Goal: Task Accomplishment & Management: Use online tool/utility

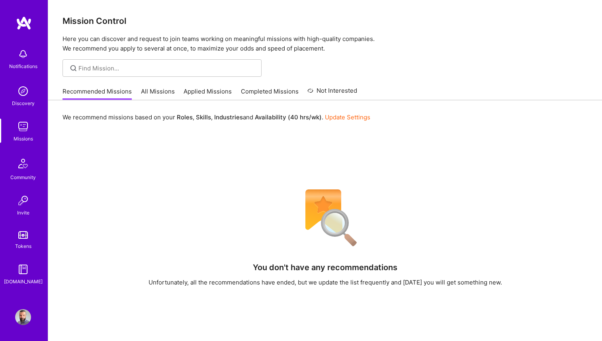
click at [156, 93] on link "All Missions" at bounding box center [158, 93] width 34 height 13
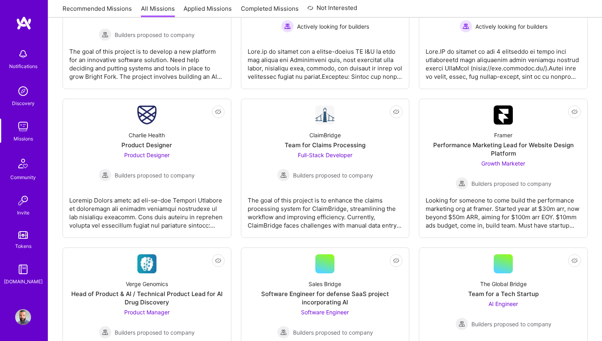
scroll to position [1236, 0]
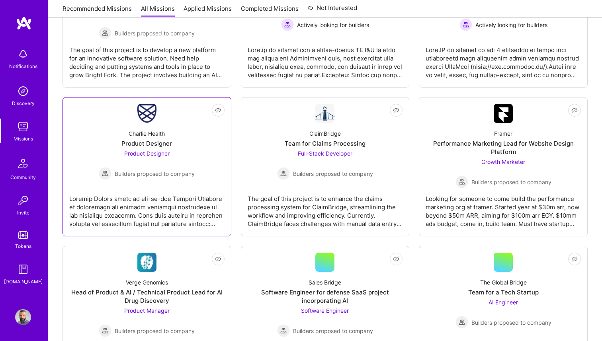
click at [79, 147] on div "Charlie Health Product Designer Product Designer Builders proposed to company" at bounding box center [146, 151] width 155 height 57
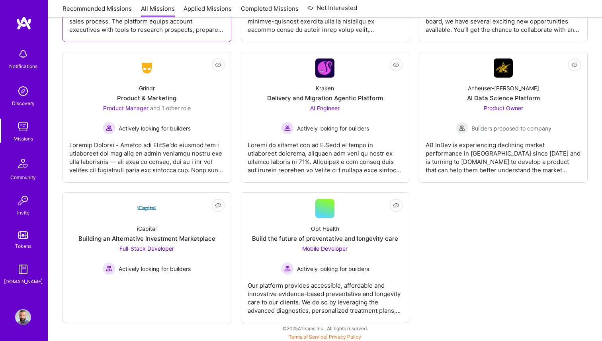
scroll to position [2160, 0]
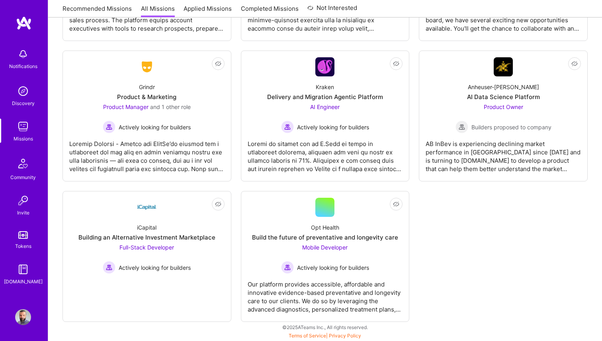
click at [20, 96] on img at bounding box center [23, 91] width 16 height 16
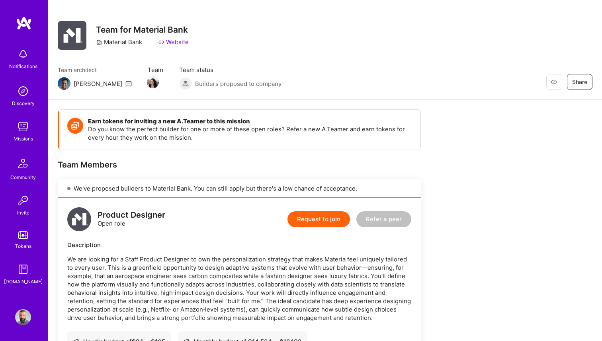
scroll to position [4, 0]
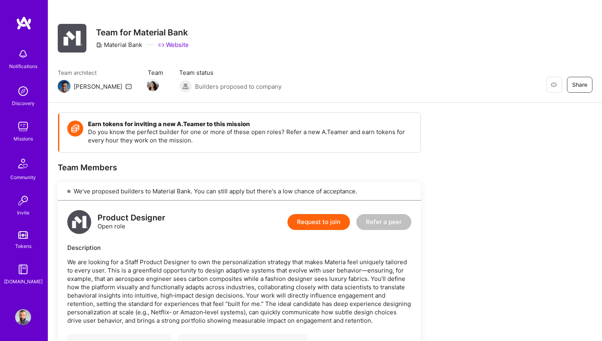
click at [184, 45] on link "Website" at bounding box center [173, 45] width 31 height 8
